Goal: Task Accomplishment & Management: Use online tool/utility

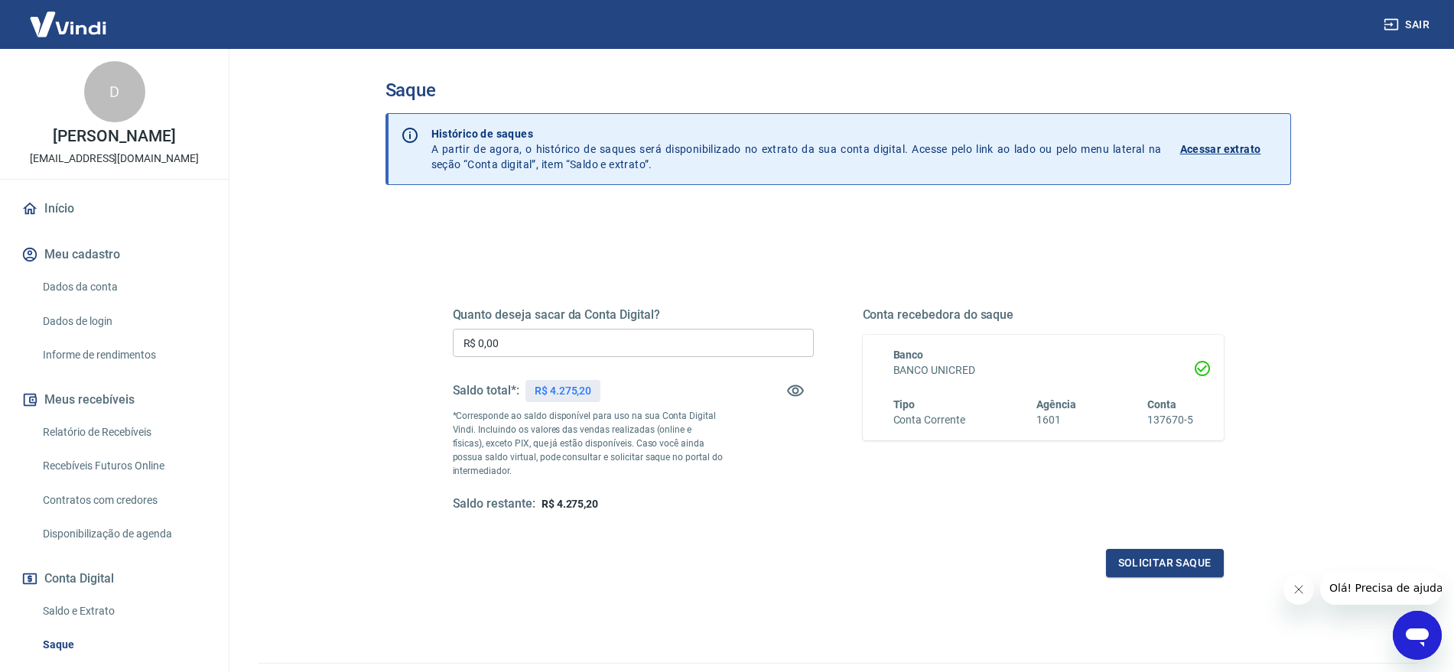
click at [628, 354] on input "R$ 0,00" at bounding box center [633, 343] width 361 height 28
type input "R$ 4.275,20"
click at [1171, 564] on button "Solicitar saque" at bounding box center [1165, 563] width 118 height 28
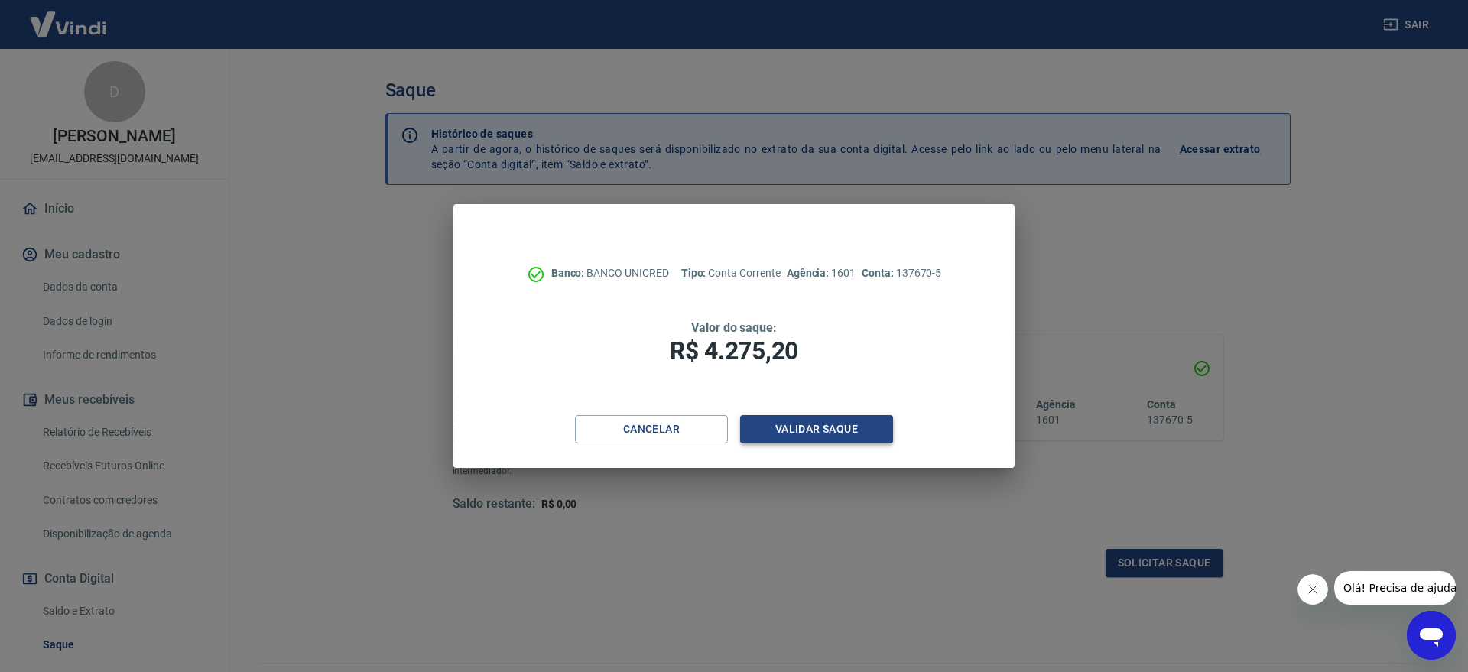
click at [866, 421] on button "Validar saque" at bounding box center [816, 429] width 153 height 28
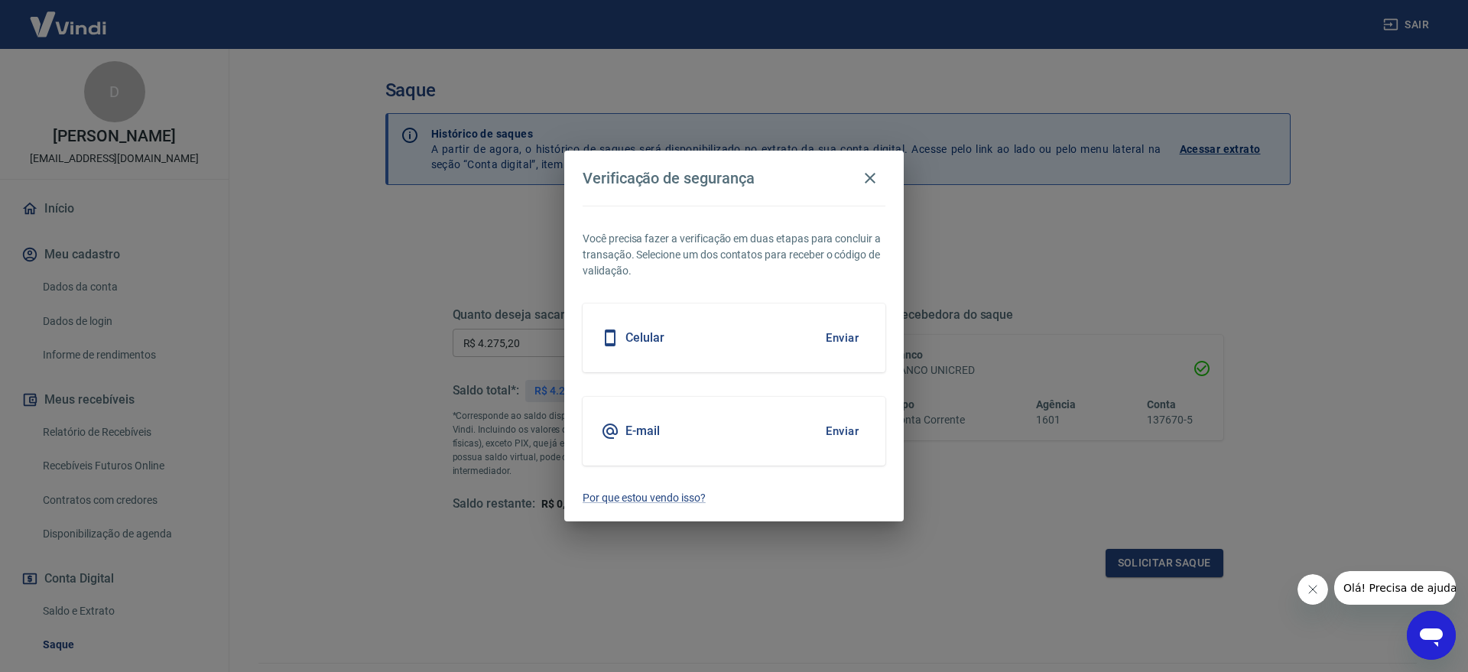
click at [843, 336] on button "Enviar" at bounding box center [842, 338] width 50 height 32
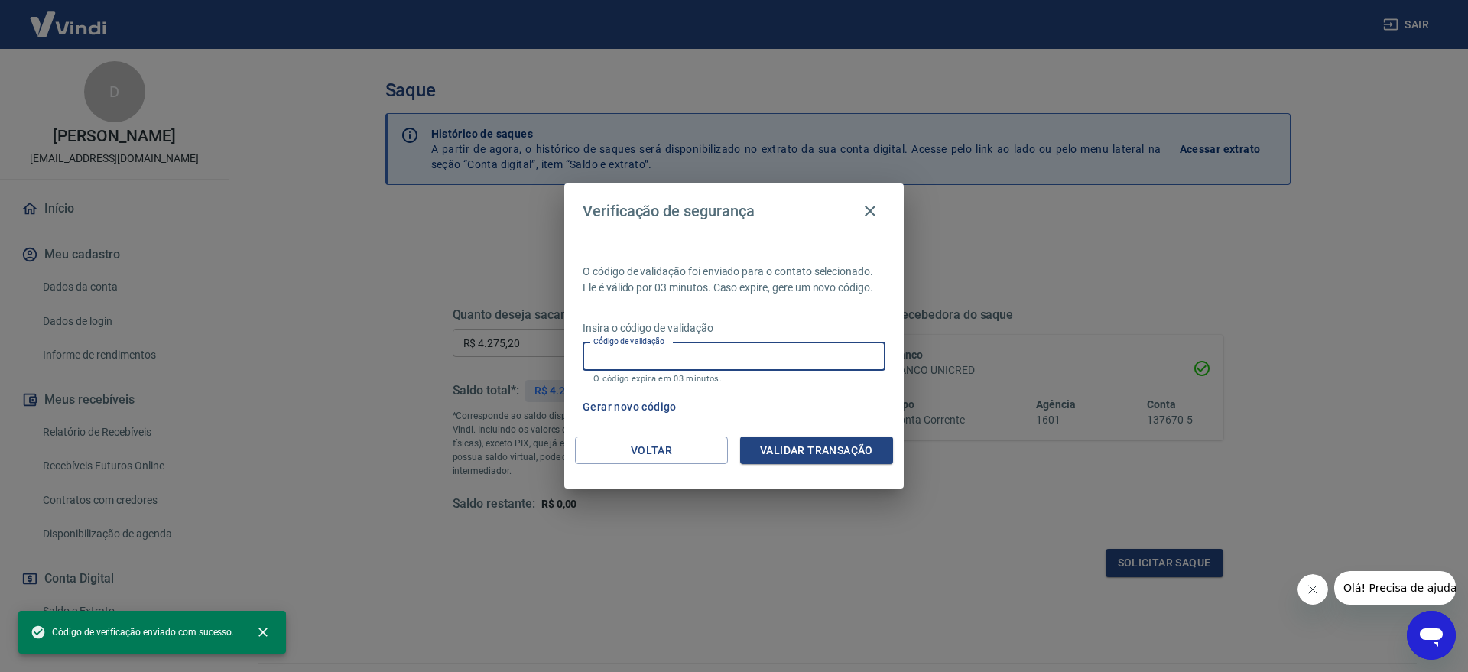
drag, startPoint x: 751, startPoint y: 350, endPoint x: 739, endPoint y: 356, distance: 12.7
click at [751, 350] on input "Código de validação" at bounding box center [734, 357] width 303 height 28
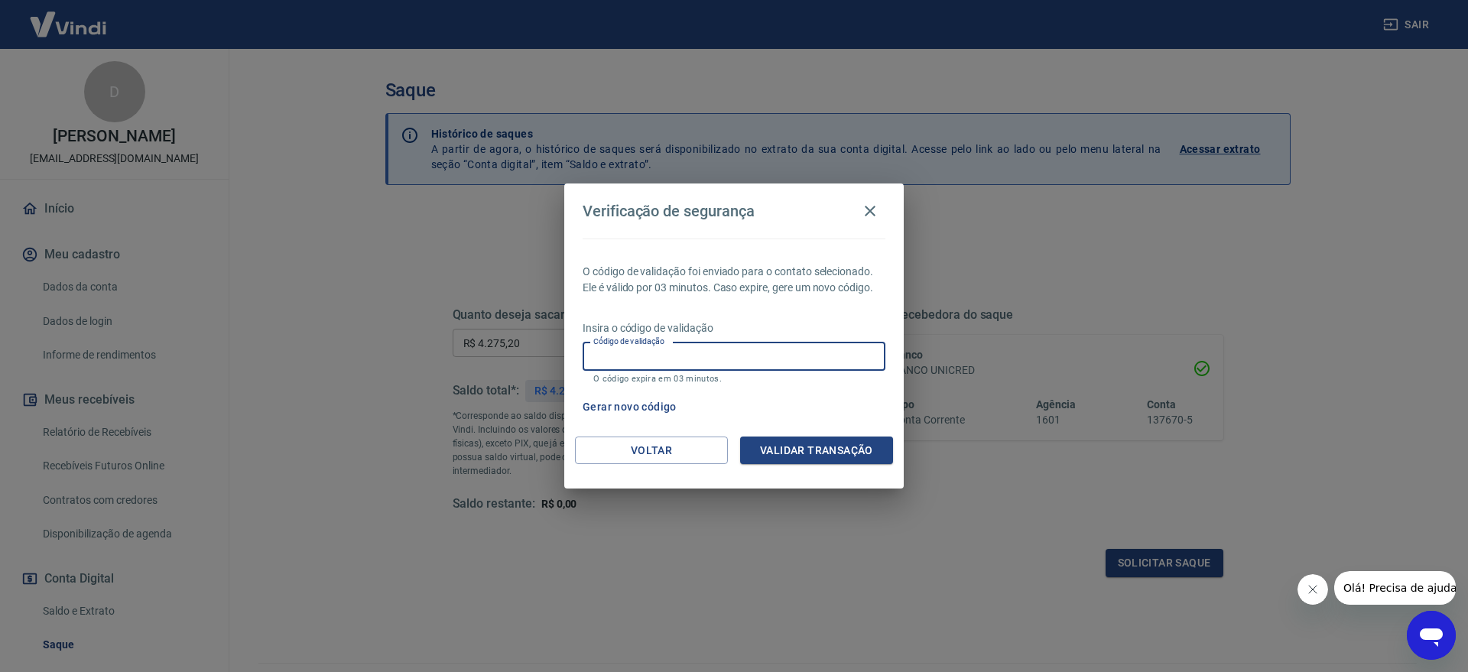
click at [739, 356] on input "Código de validação" at bounding box center [734, 357] width 303 height 28
type input "666033"
click at [820, 450] on button "Validar transação" at bounding box center [816, 451] width 153 height 28
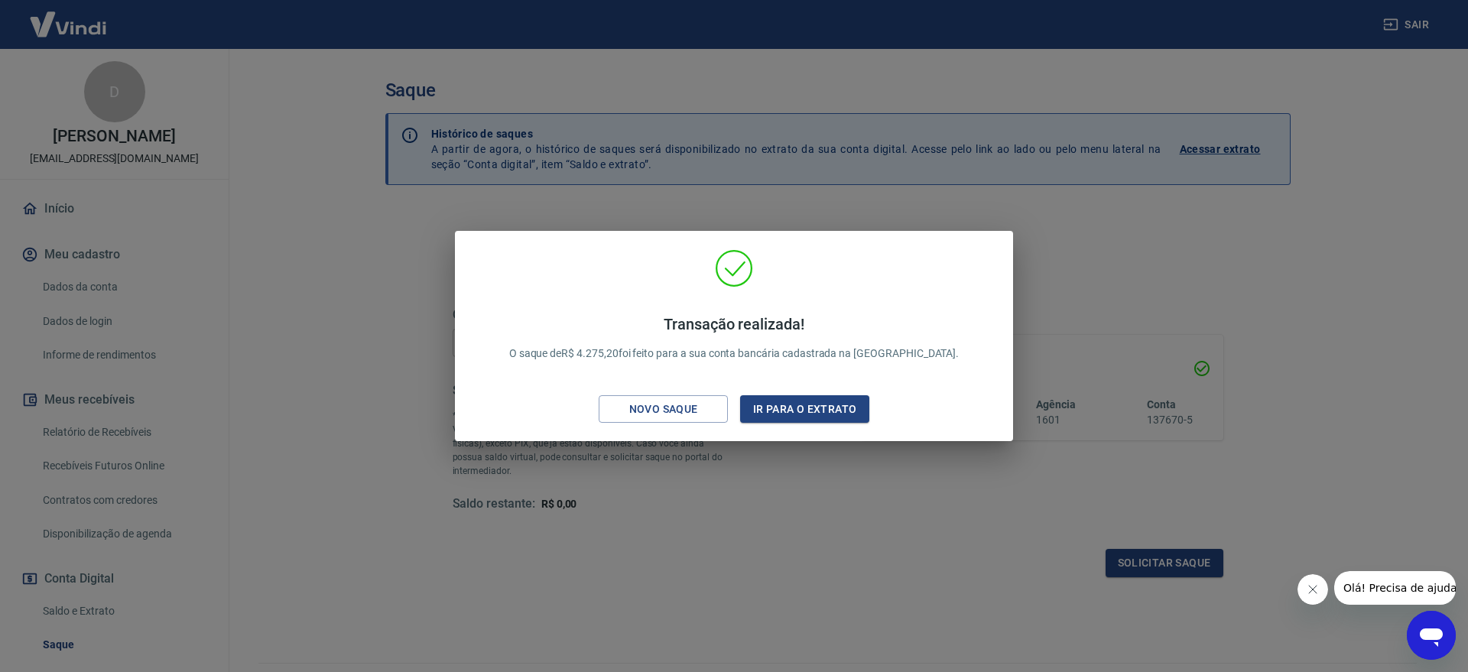
click at [869, 513] on div "Transação realizada! O saque de R$ 4.275,20 foi feito para a sua conta bancária…" at bounding box center [734, 336] width 1468 height 672
